Goal: Information Seeking & Learning: Stay updated

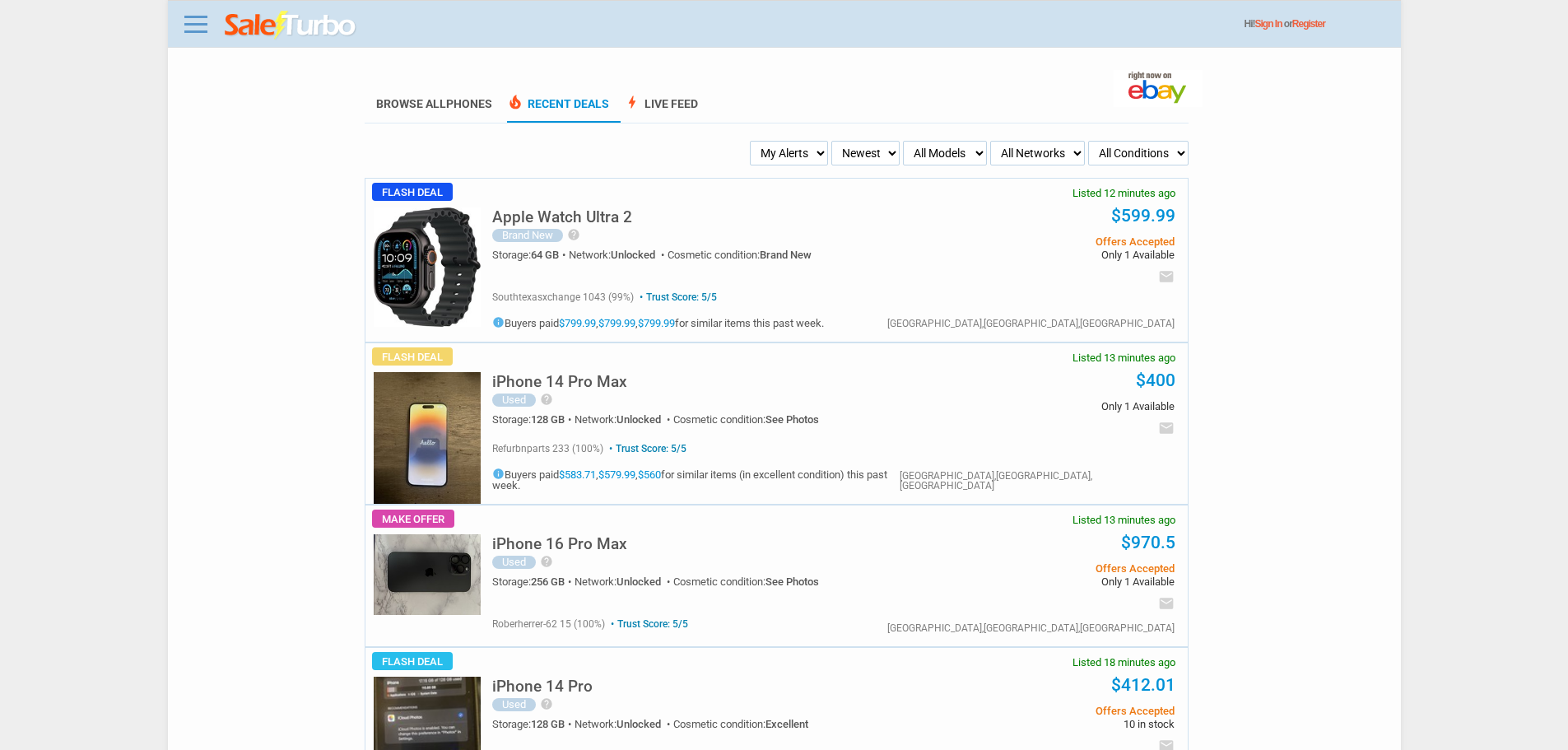
click at [791, 162] on select "My Alerts All Deals BIN Only w/ Offers Only" at bounding box center [789, 153] width 79 height 24
select select "flash_bin"
click at [755, 141] on select "My Alerts All Deals BIN Only w/ Offers Only" at bounding box center [789, 153] width 79 height 24
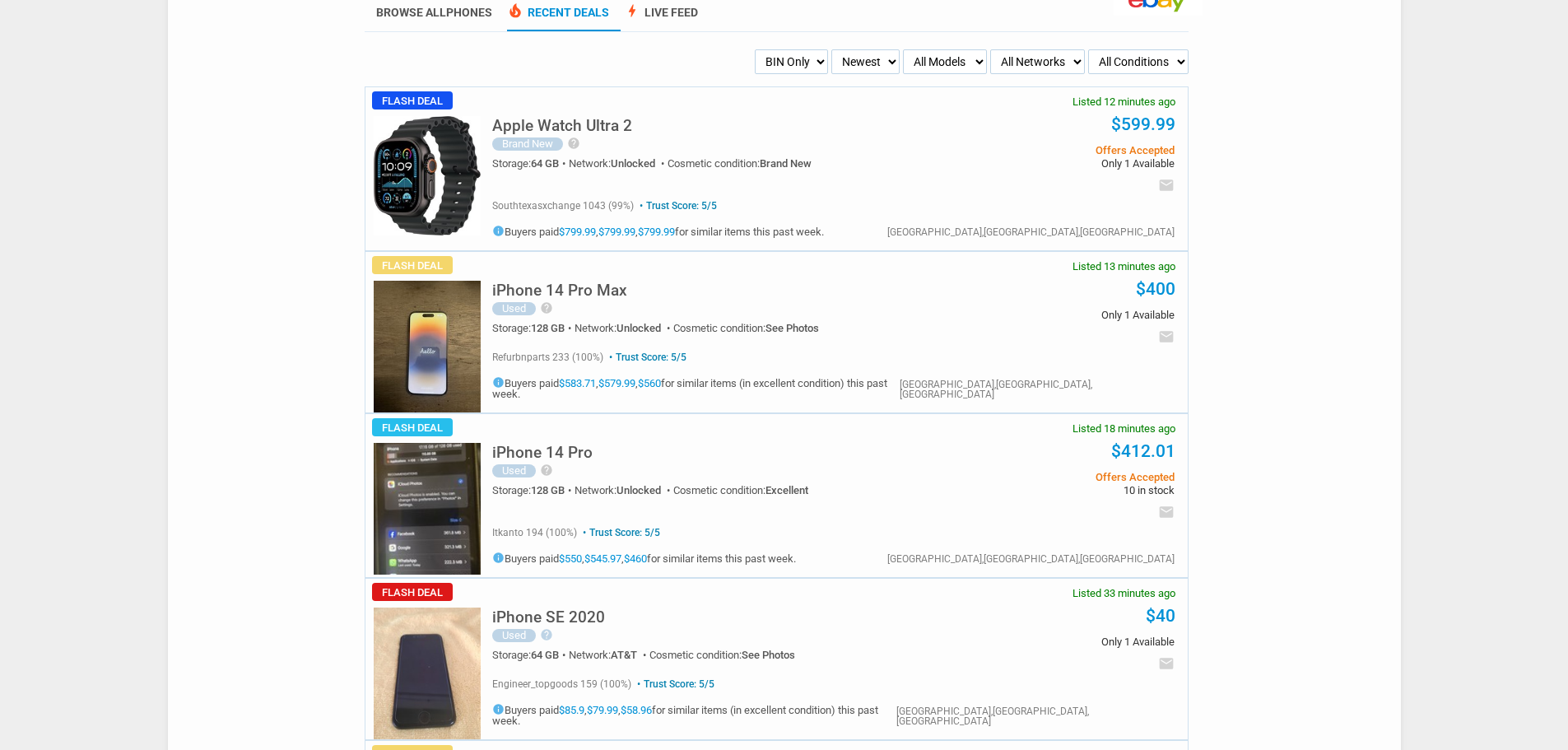
scroll to position [165, 0]
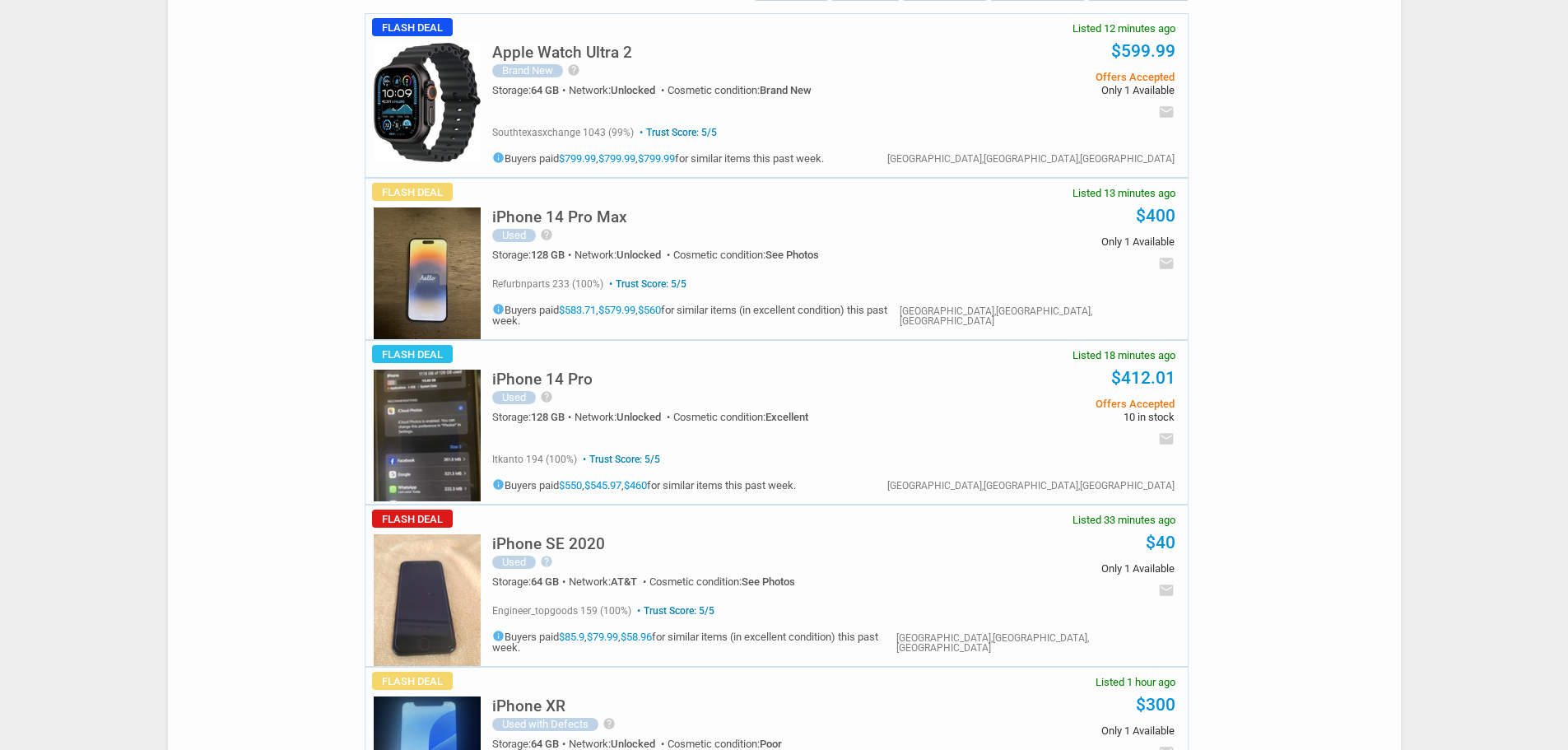
click at [409, 284] on img at bounding box center [427, 273] width 107 height 132
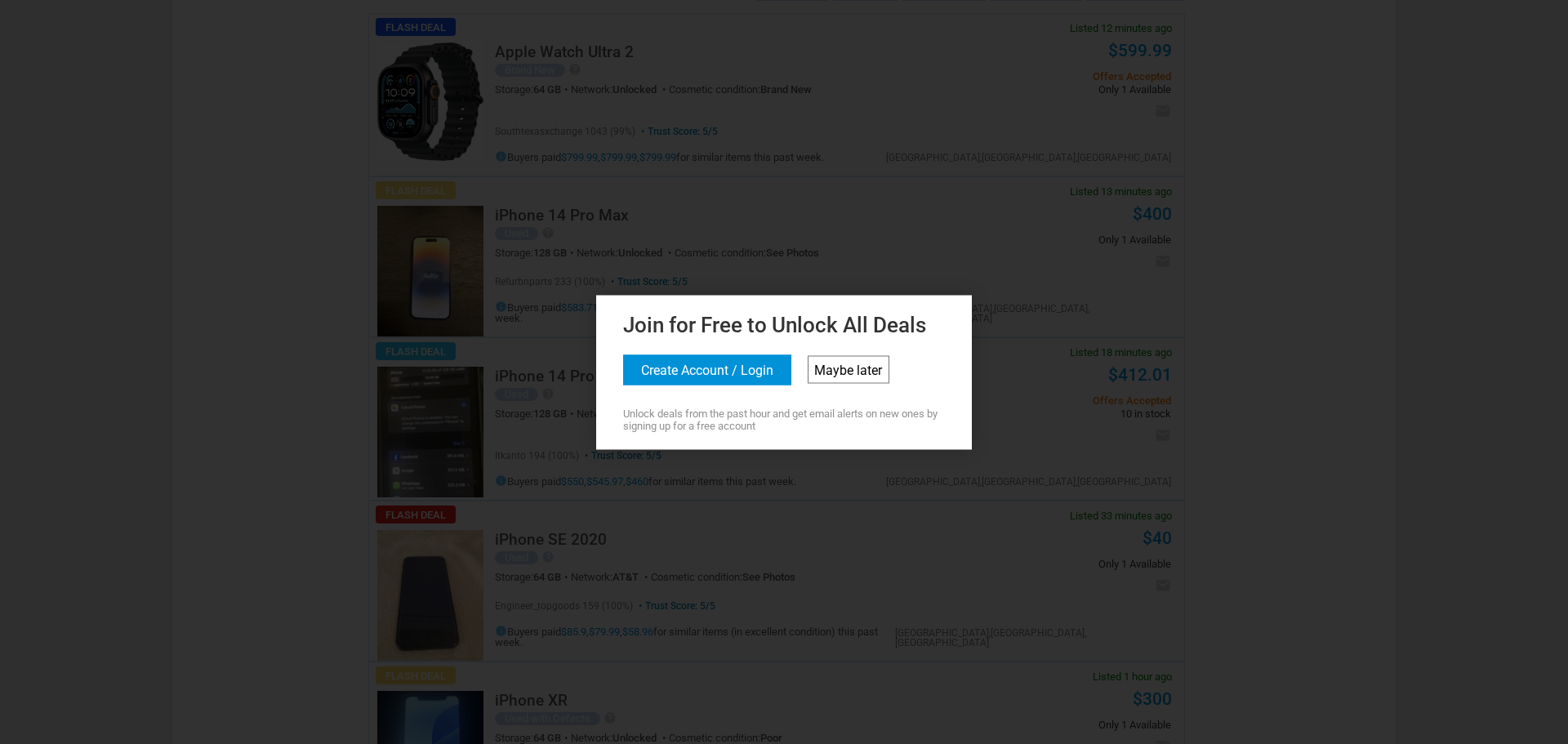
click at [838, 358] on link "Maybe later" at bounding box center [849, 369] width 81 height 28
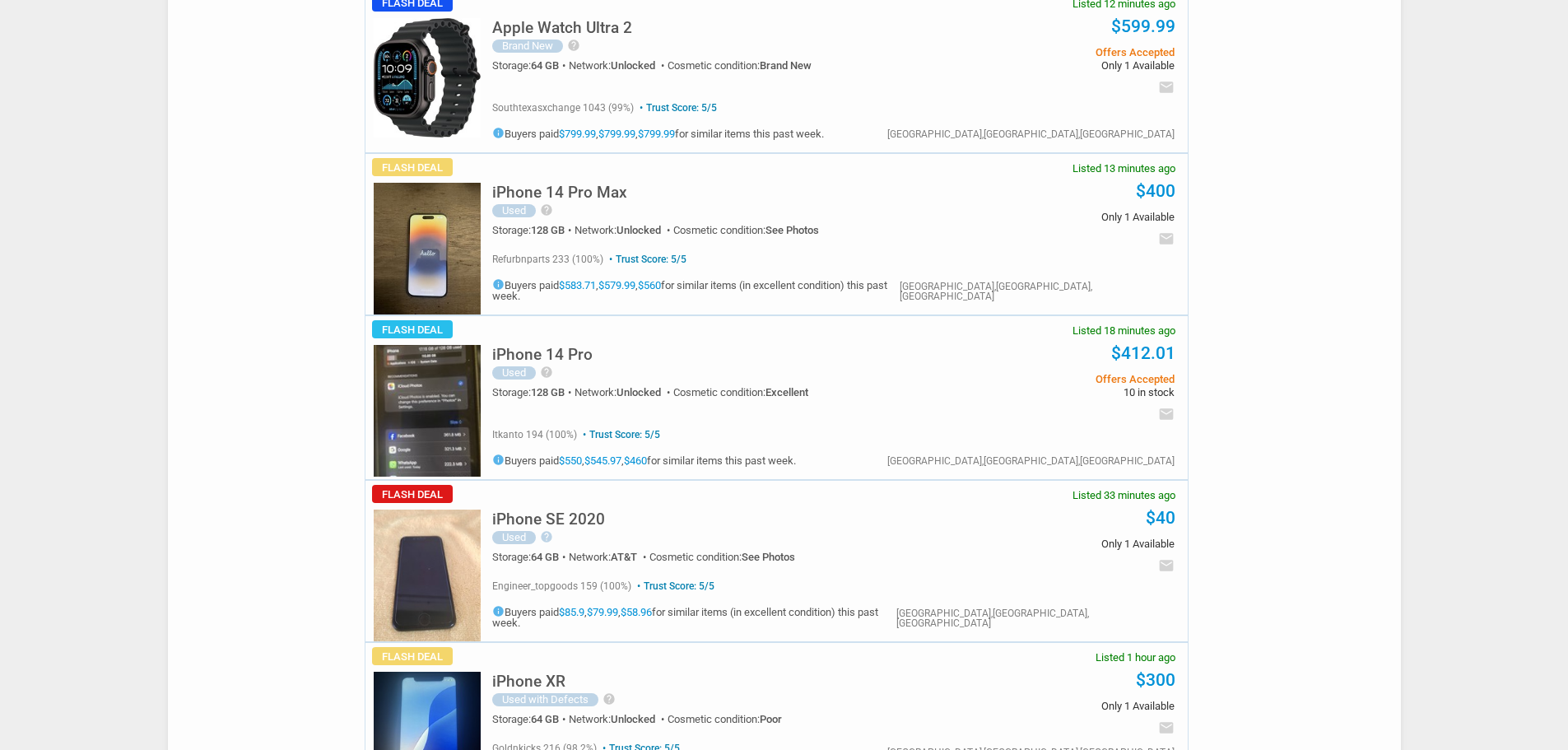
scroll to position [0, 0]
